Goal: Task Accomplishment & Management: Use online tool/utility

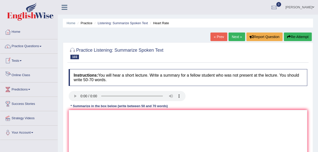
click at [20, 75] on link "Online Class" at bounding box center [28, 74] width 57 height 13
click at [20, 75] on link "Online Class" at bounding box center [28, 74] width 56 height 13
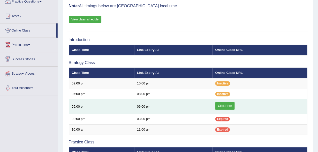
click at [222, 106] on link "Click Here" at bounding box center [224, 106] width 19 height 8
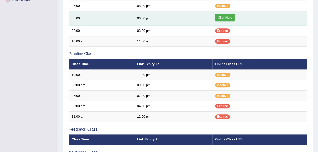
click at [220, 16] on link "Click Here" at bounding box center [224, 18] width 19 height 8
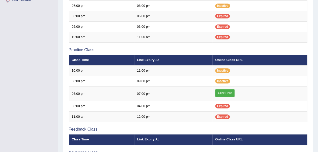
scroll to position [133, 0]
